Goal: Communication & Community: Answer question/provide support

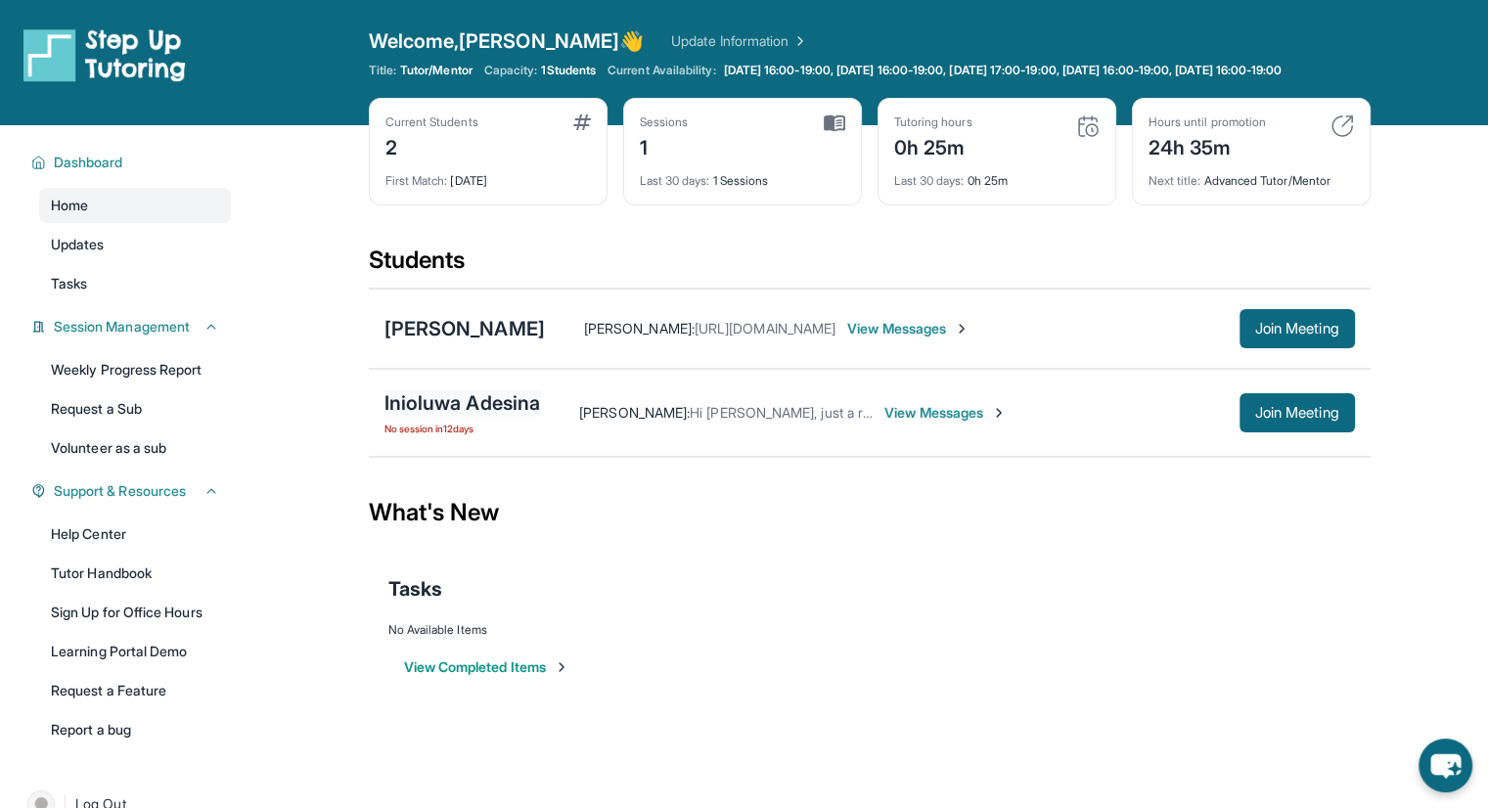
click at [445, 412] on div "Inioluwa Adesina" at bounding box center [463, 402] width 157 height 27
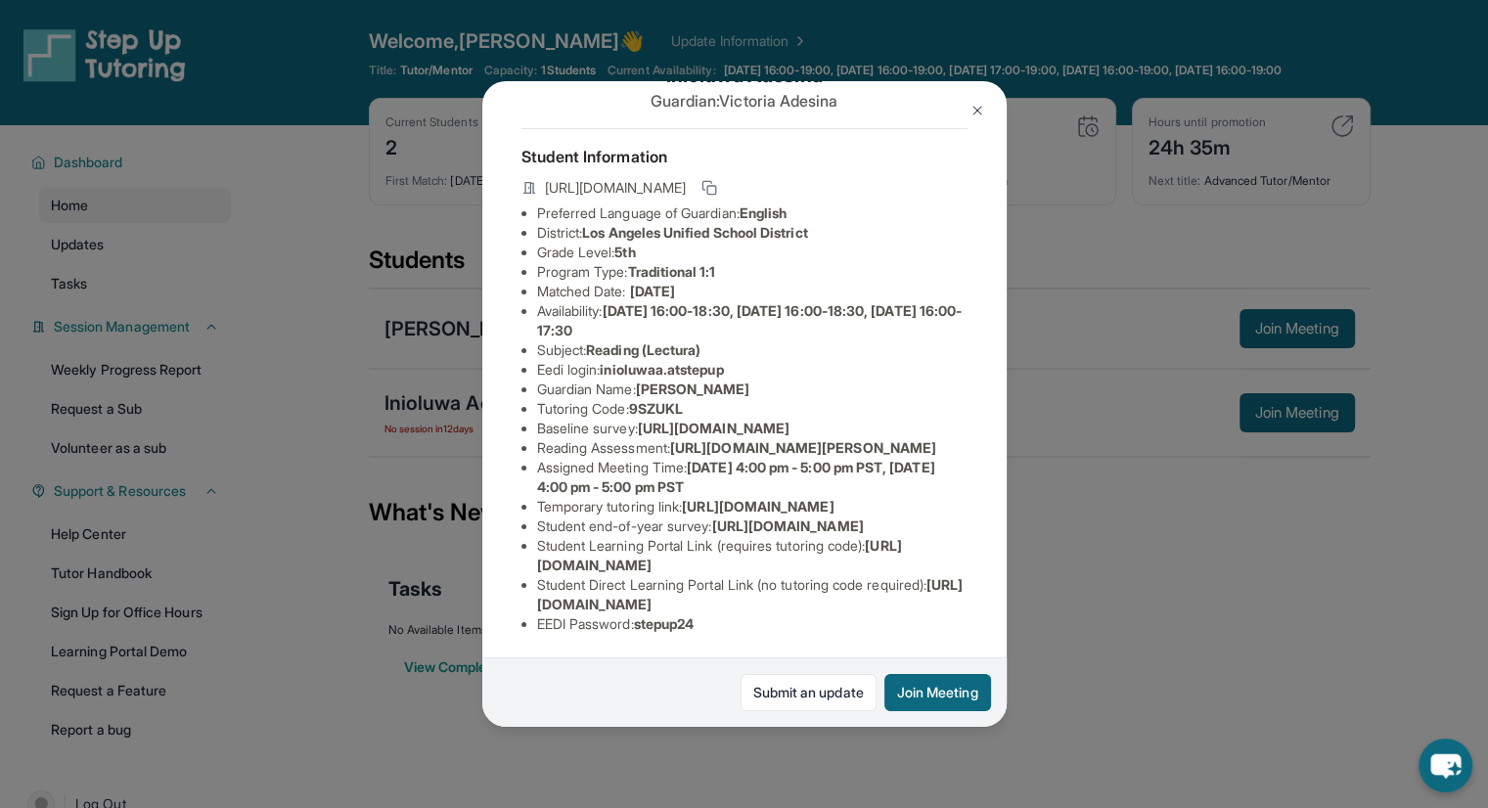
scroll to position [304, 0]
drag, startPoint x: 736, startPoint y: 412, endPoint x: 532, endPoint y: 396, distance: 204.1
click at [532, 396] on ul "Preferred Language of Guardian: English District: Los Angeles Unified School Di…" at bounding box center [745, 419] width 446 height 431
copy span "https://www.thelessonspace.com/space/d25ce77c-2a3c-4363-9ded-f383f4bd82e5/"
click at [1114, 604] on div "Inioluwa Adesina Guardian: Victoria Adesina Student Information https://student…" at bounding box center [744, 404] width 1488 height 808
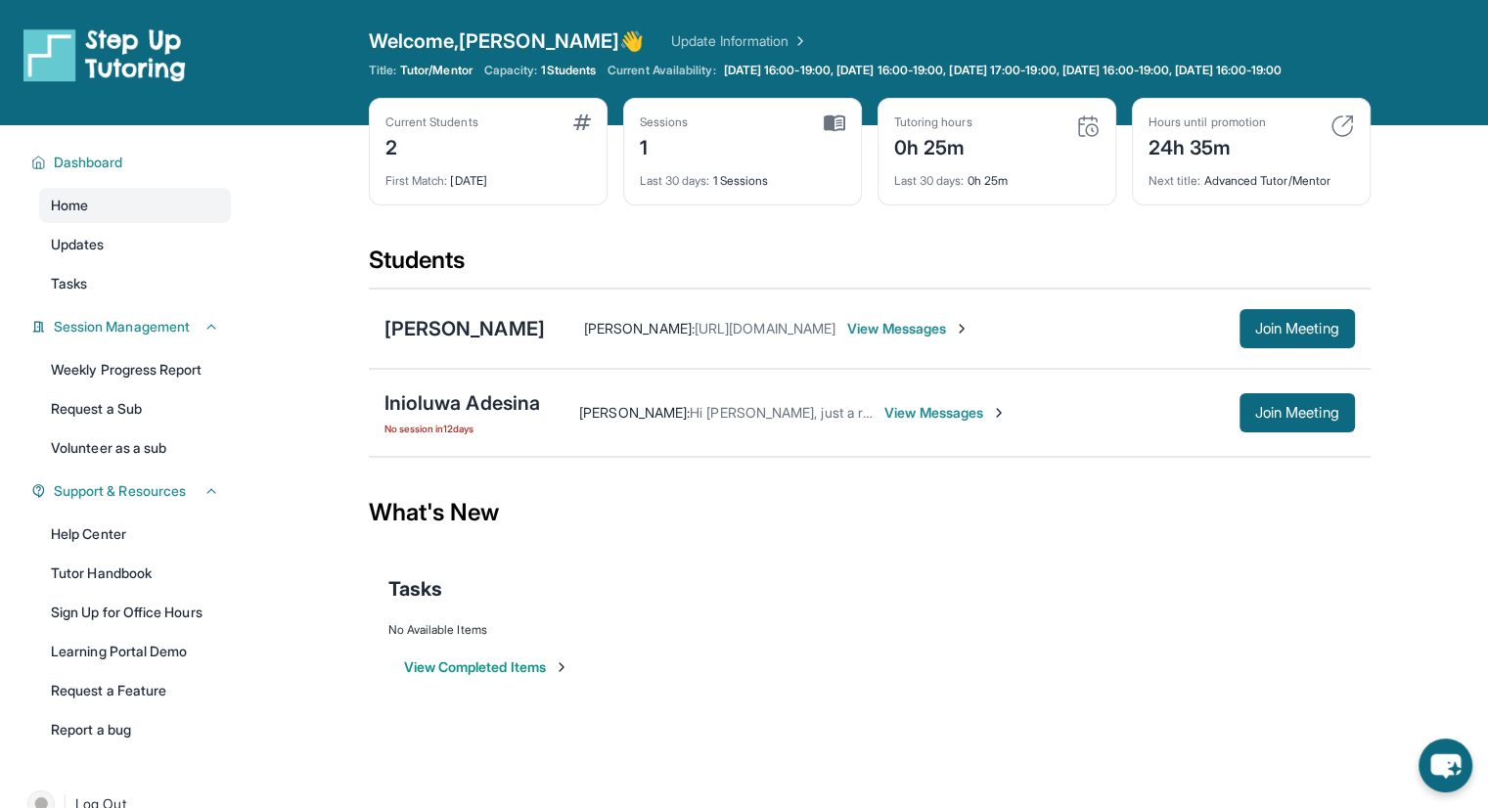
click at [924, 423] on span "View Messages" at bounding box center [946, 413] width 122 height 20
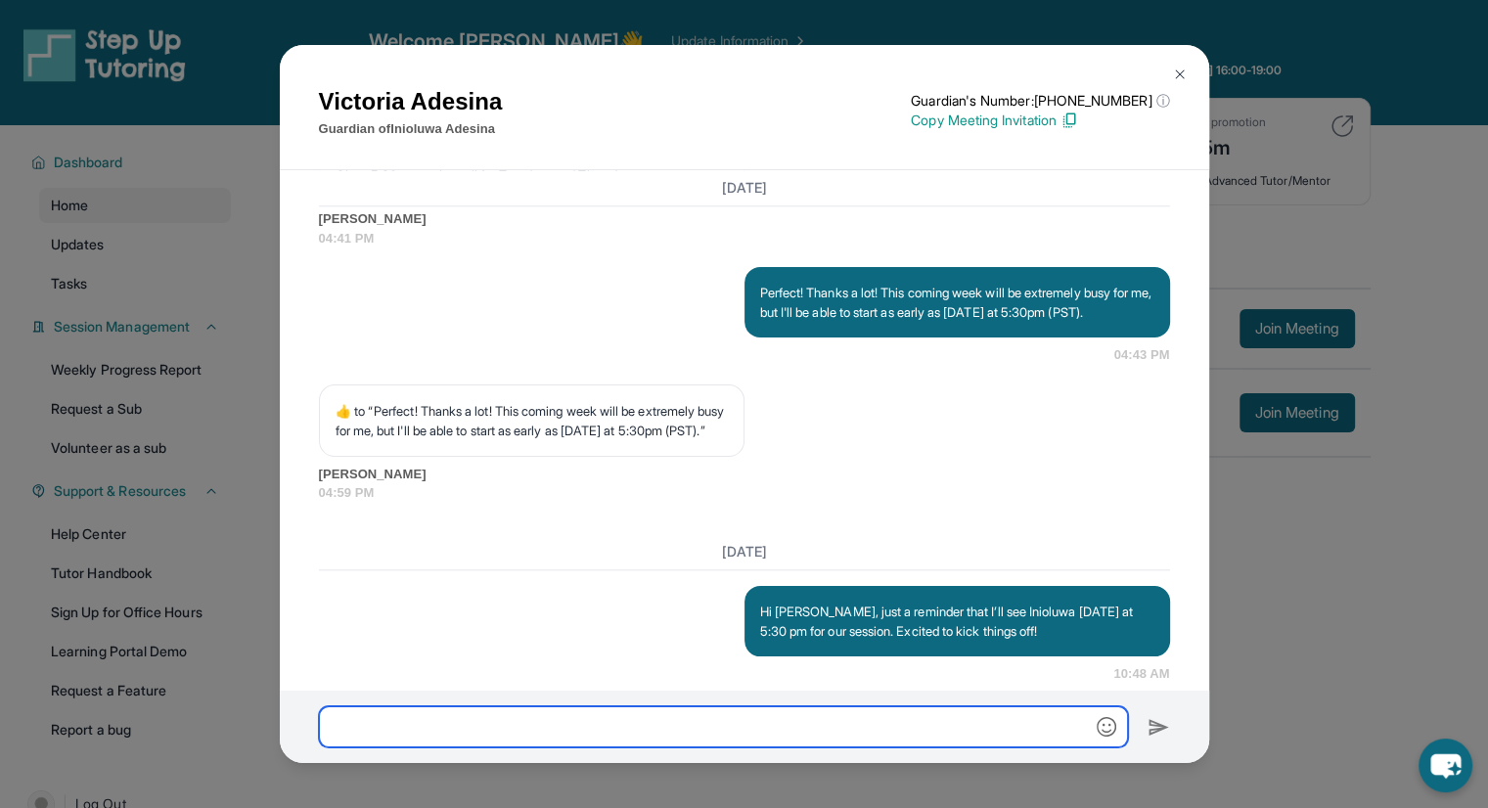
scroll to position [2080, 0]
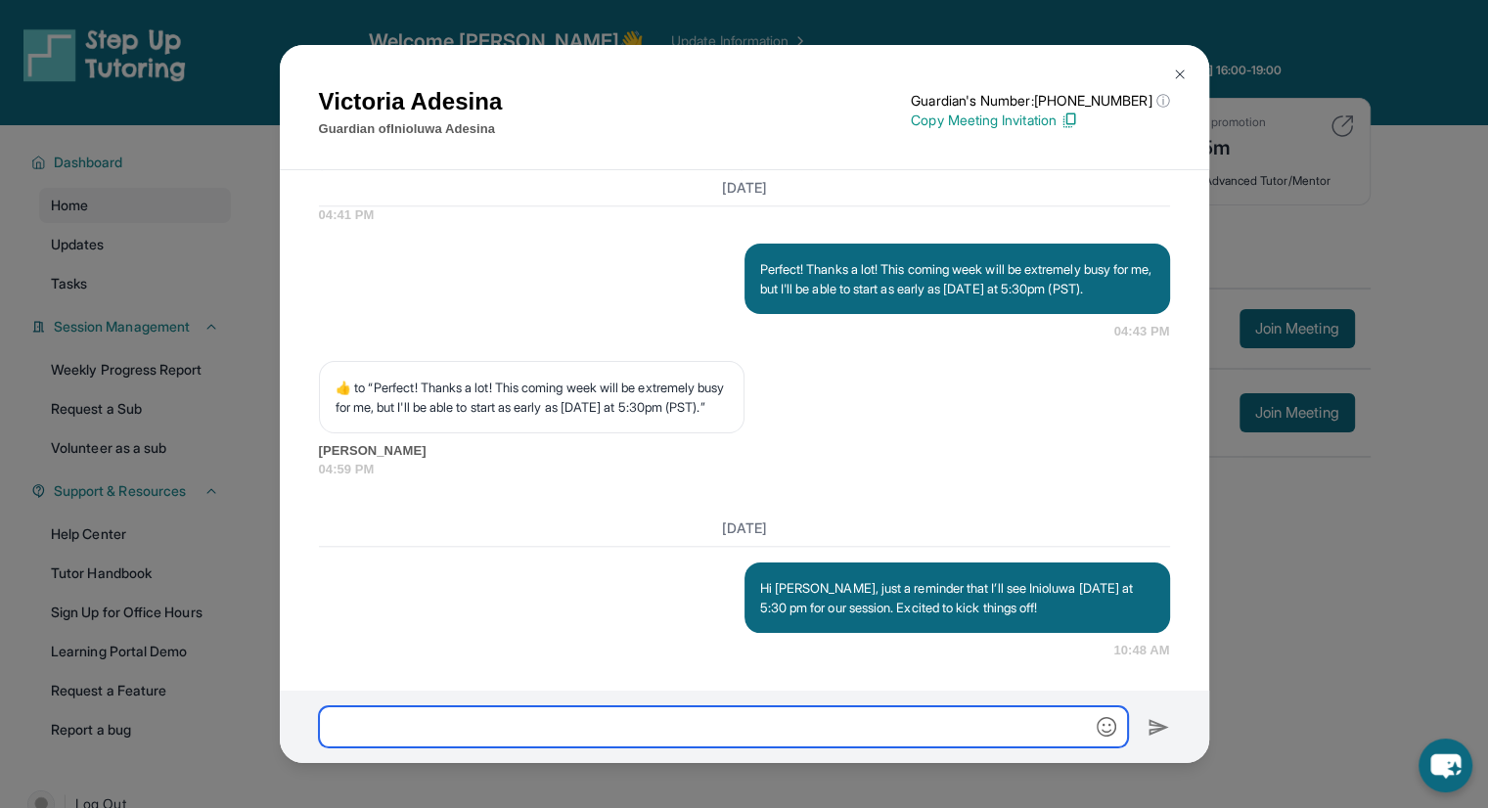
click at [953, 717] on input "text" at bounding box center [723, 726] width 809 height 41
paste input "**********"
type input "**********"
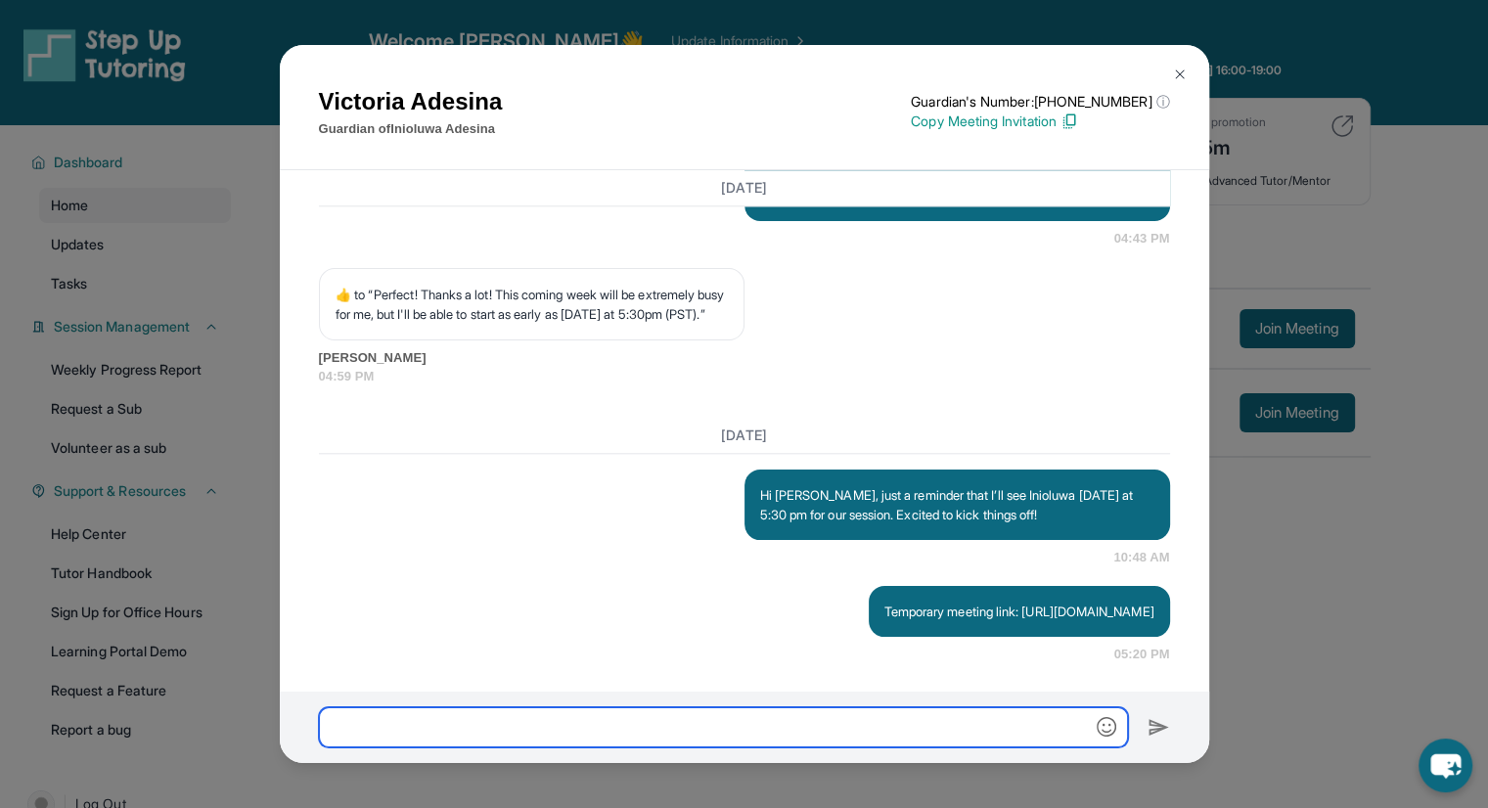
scroll to position [2216, 0]
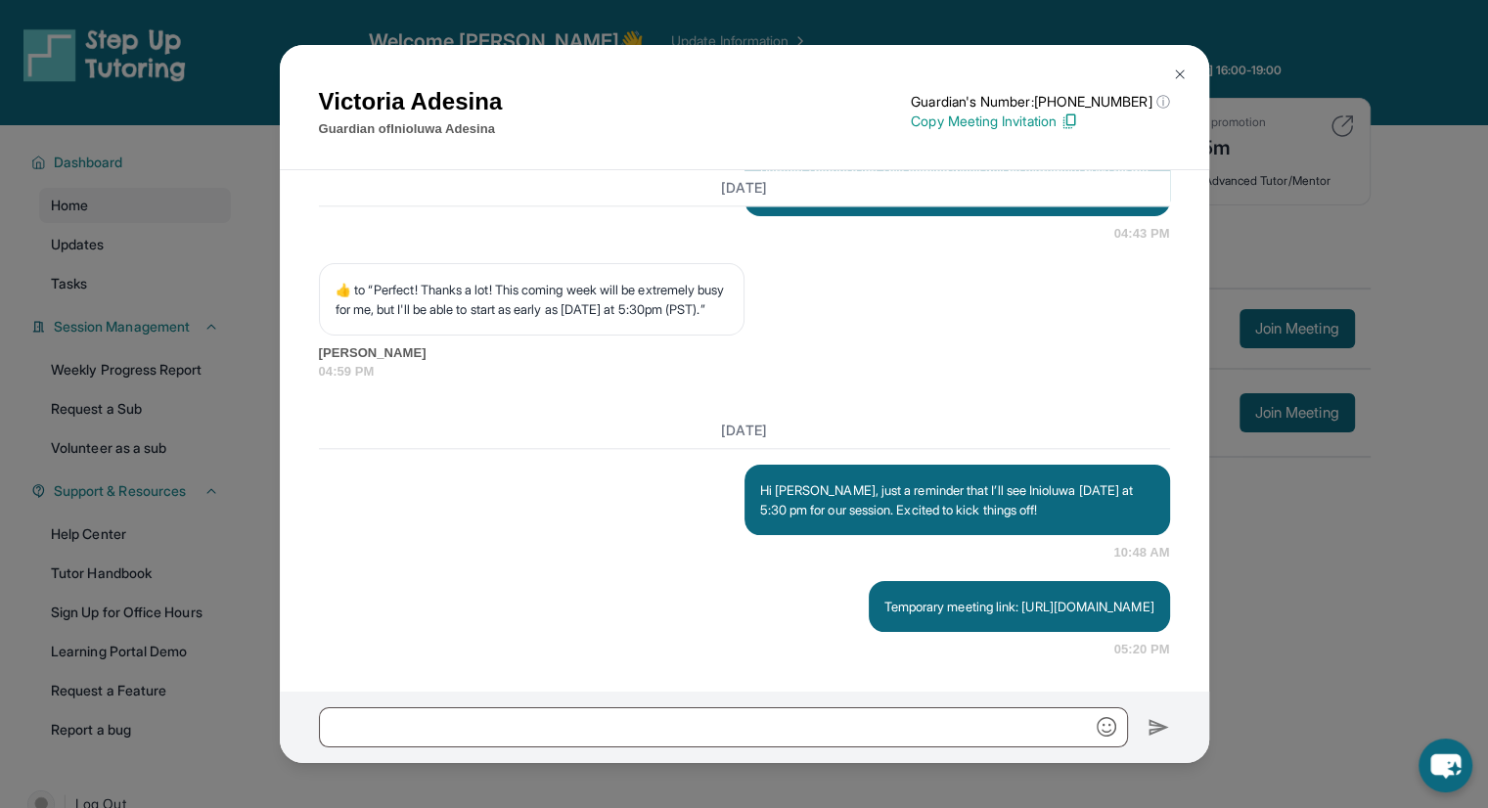
click at [1389, 610] on div "Victoria Adesina Guardian of Inioluwa Adesina Guardian's Number: +14248428619 ⓘ…" at bounding box center [744, 404] width 1488 height 808
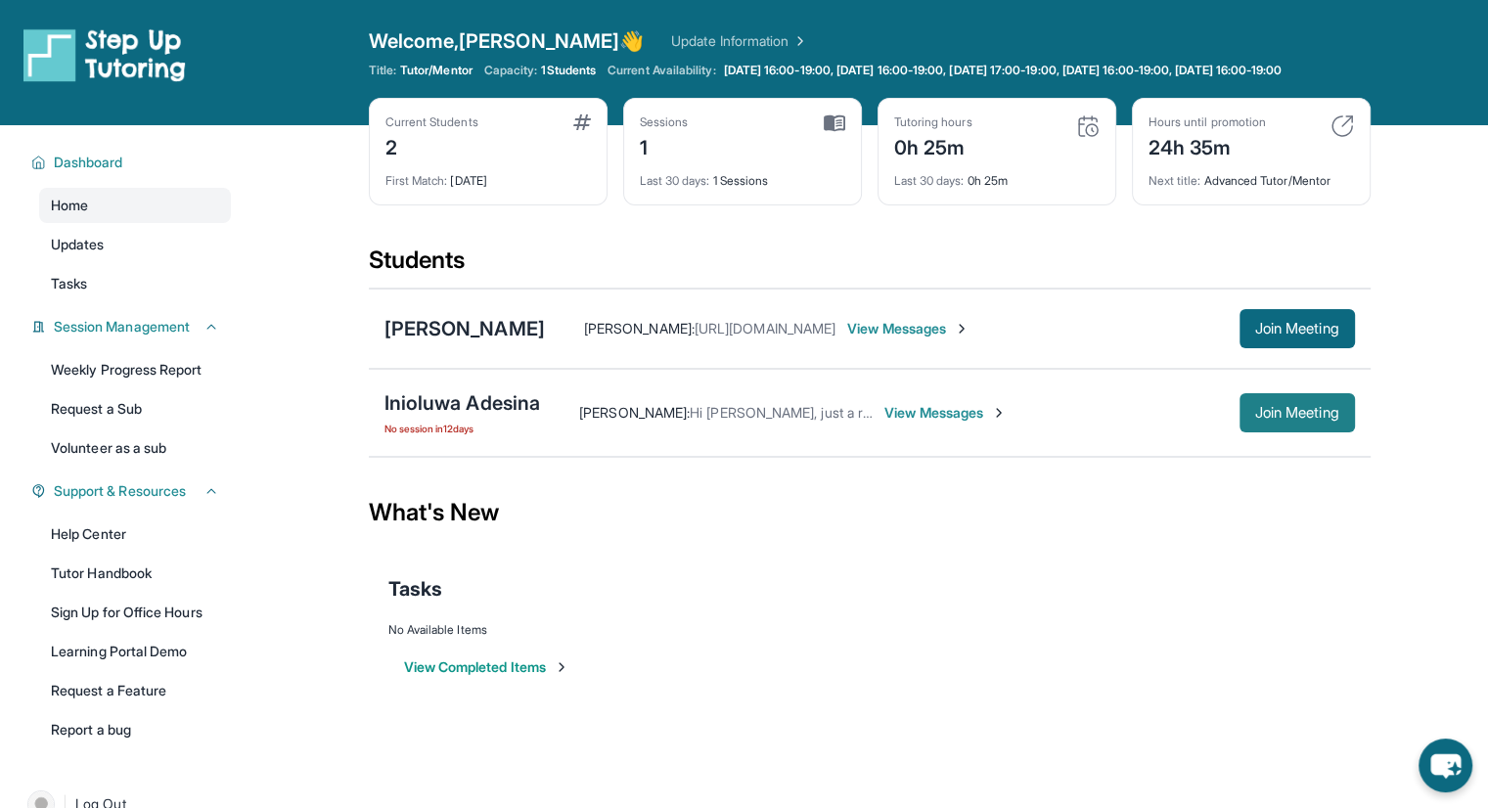
click at [1325, 419] on span "Join Meeting" at bounding box center [1297, 413] width 84 height 12
click at [479, 417] on div "Inioluwa Adesina" at bounding box center [463, 402] width 157 height 27
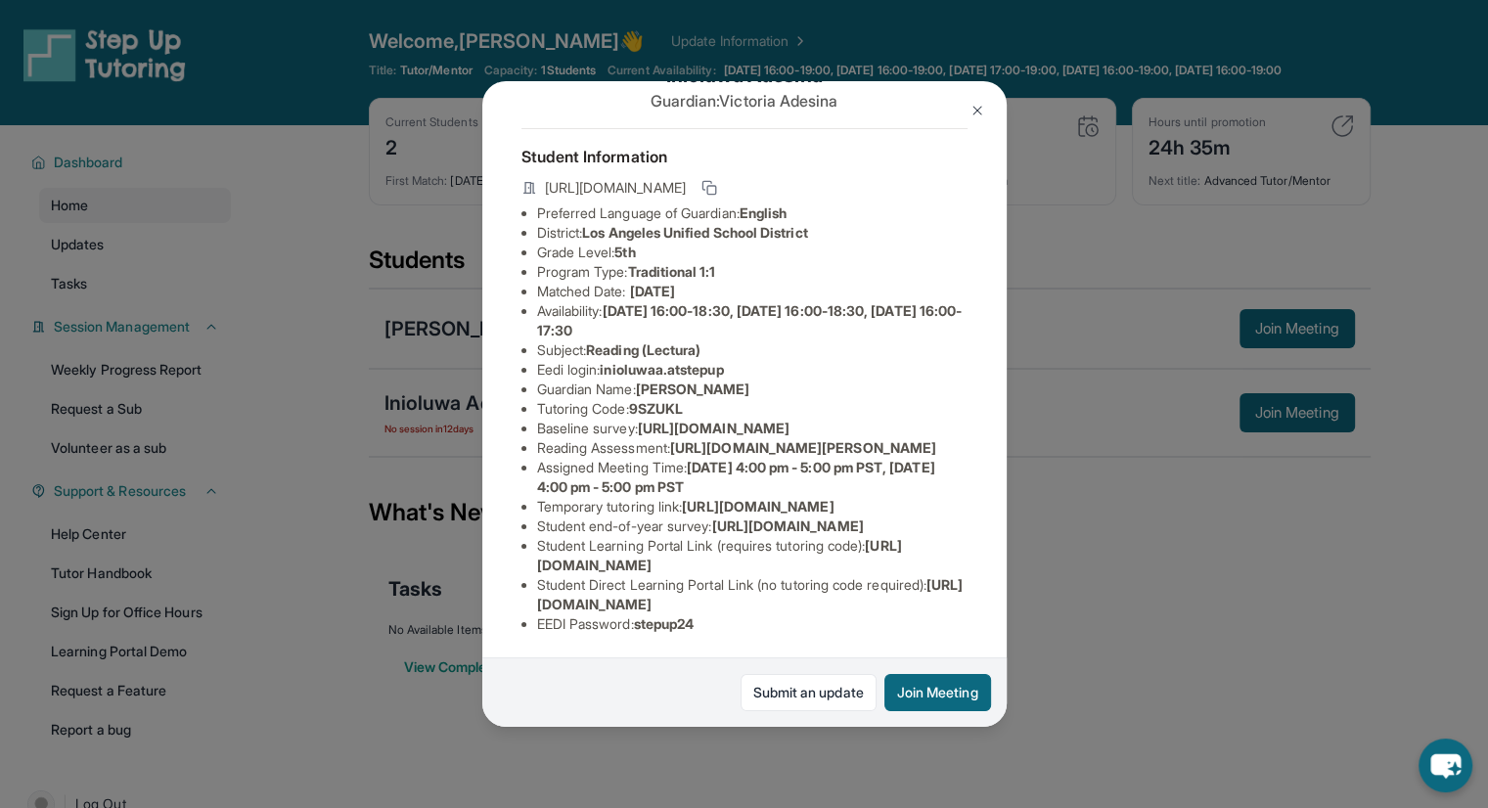
scroll to position [304, 0]
click at [1081, 445] on div "Inioluwa Adesina Guardian: Victoria Adesina Student Information https://student…" at bounding box center [744, 404] width 1488 height 808
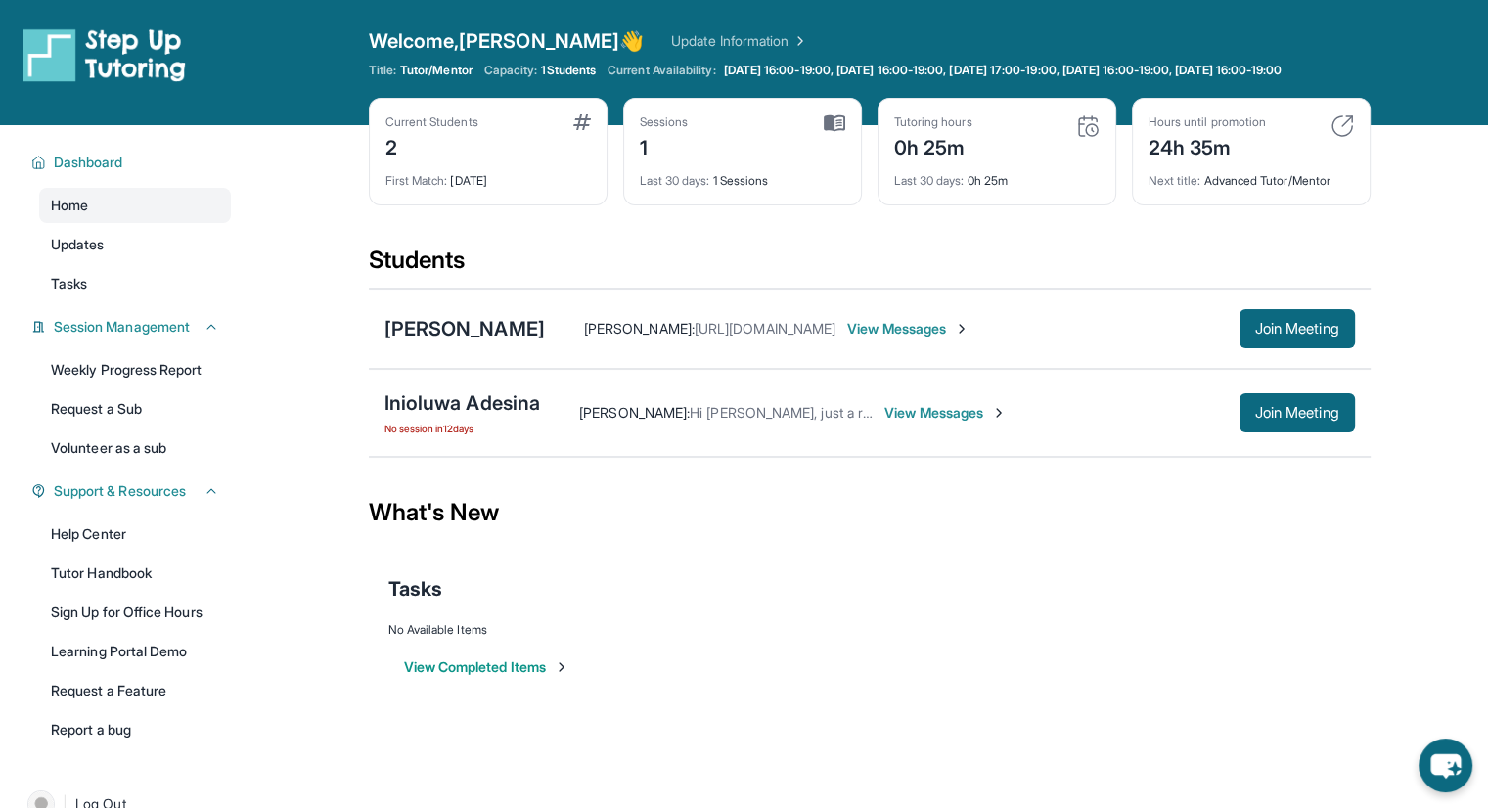
click at [965, 420] on span "View Messages" at bounding box center [946, 413] width 122 height 20
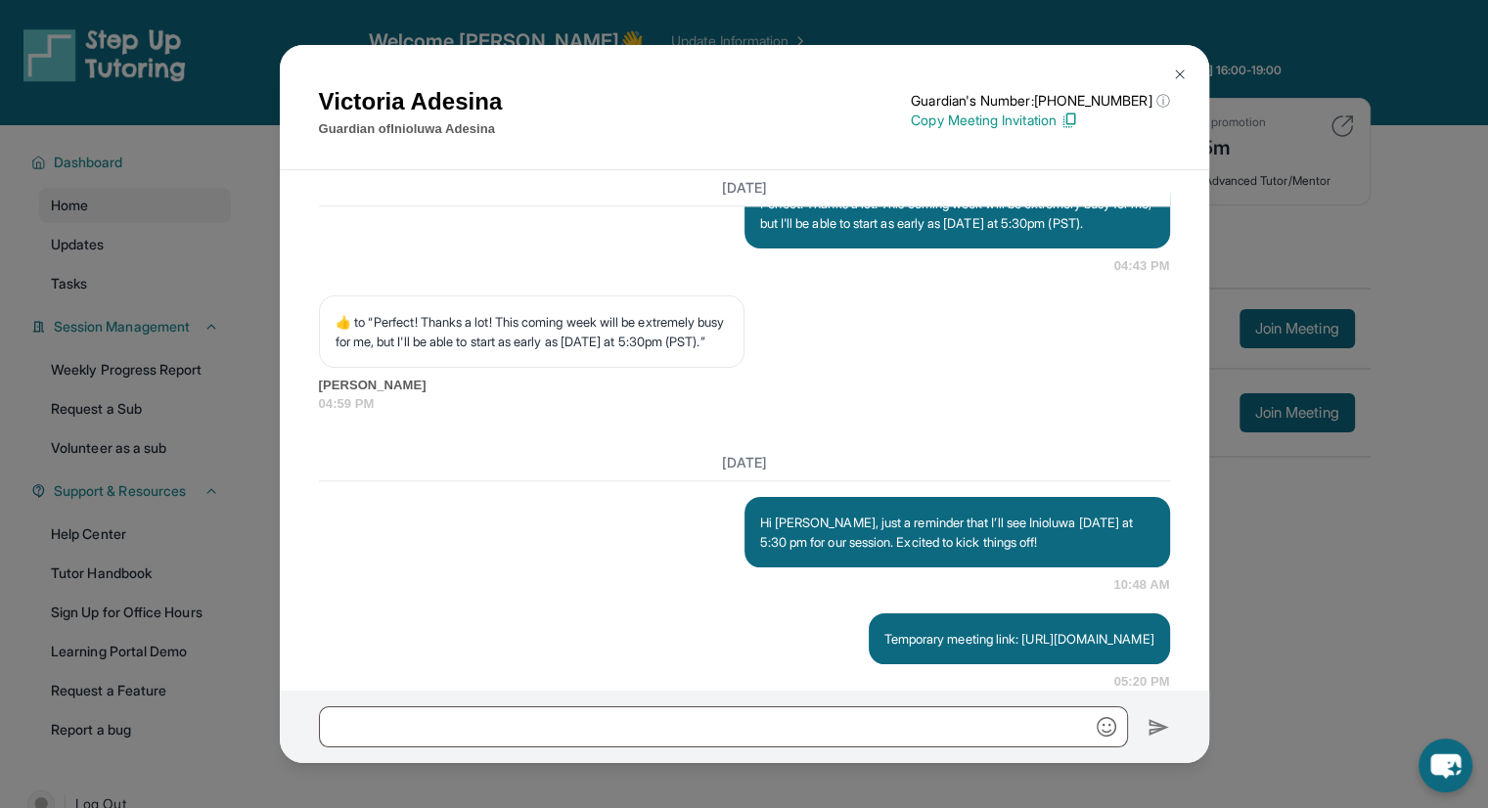
scroll to position [2216, 0]
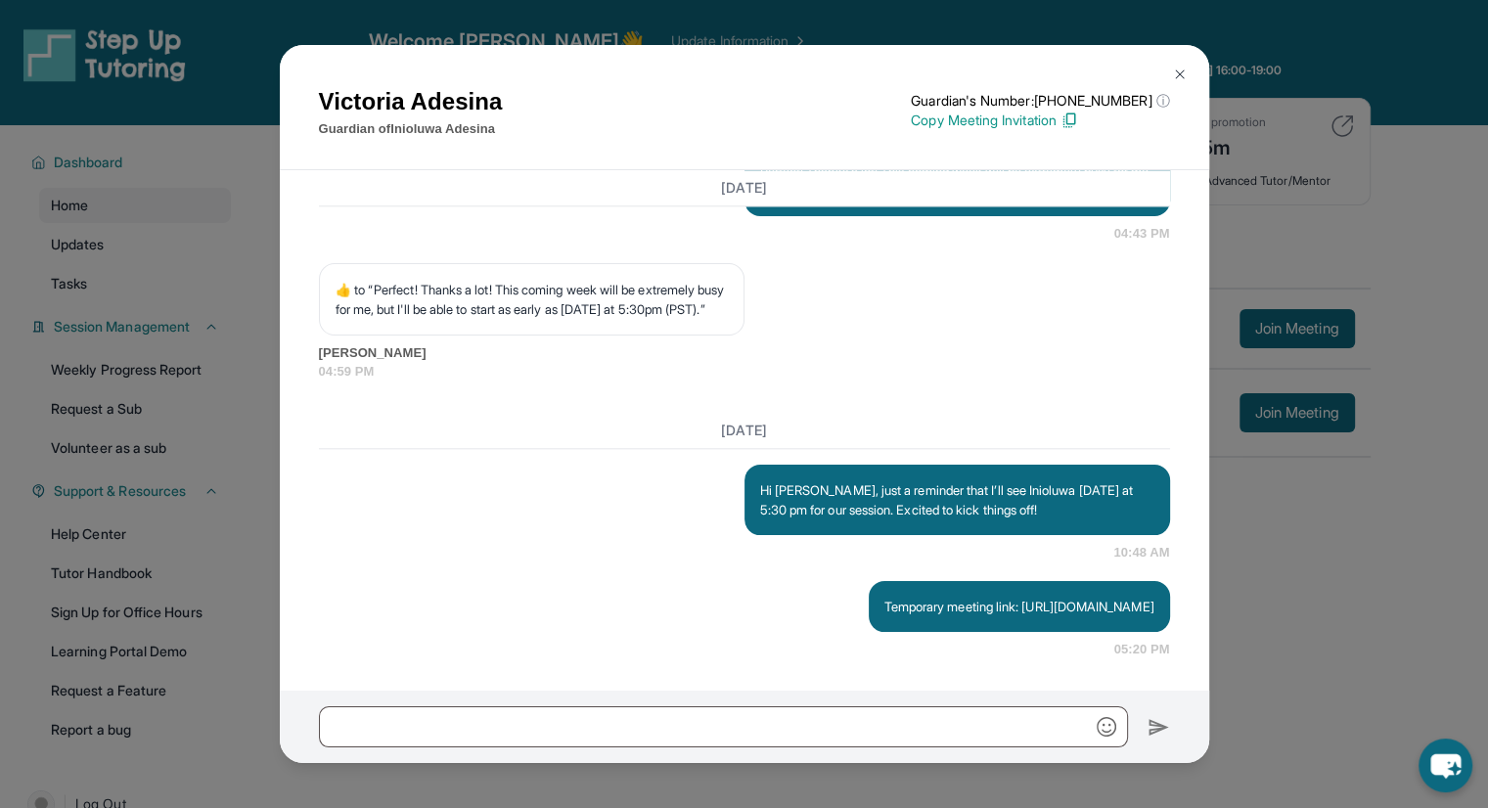
drag, startPoint x: 751, startPoint y: 589, endPoint x: 928, endPoint y: 607, distance: 177.0
click at [928, 607] on p "Temporary meeting link: https://www.thelessonspace.com/space/d25ce77c-2a3c-4363…" at bounding box center [1020, 607] width 270 height 20
copy p "https://www.thelessonspace.com/space/d25ce77c-2a3c-4363-9ded-f383f4bd82e5/"
